Goal: Find contact information: Obtain details needed to contact an individual or organization

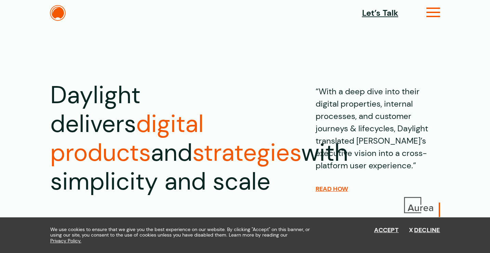
click at [429, 14] on icon at bounding box center [434, 15] width 14 height 7
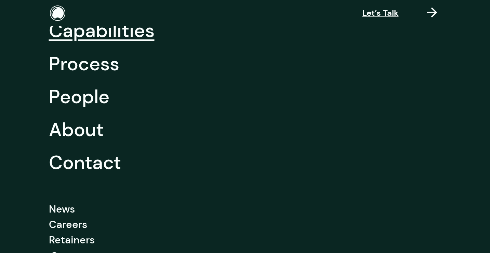
scroll to position [118, 0]
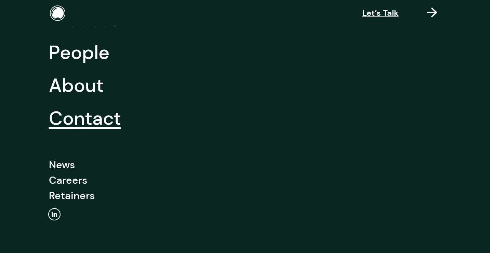
click at [116, 118] on link "Contact" at bounding box center [85, 118] width 72 height 33
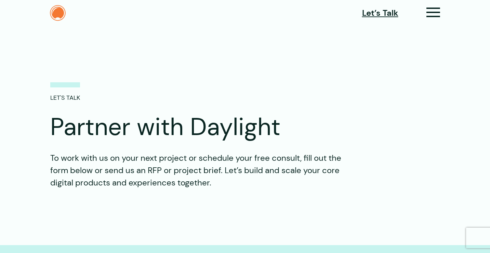
click at [62, 9] on img at bounding box center [58, 13] width 16 height 16
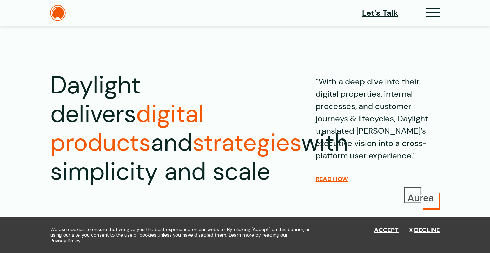
scroll to position [12, 0]
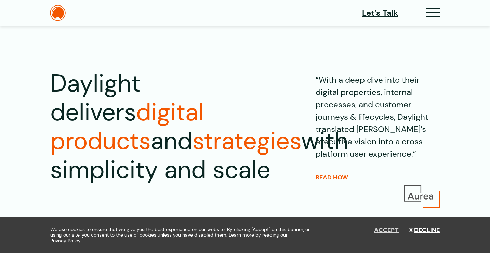
click at [383, 227] on button "Accept" at bounding box center [386, 230] width 25 height 8
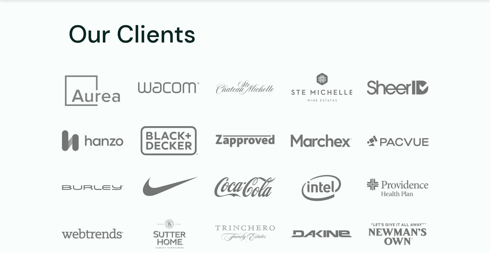
scroll to position [2369, 0]
